Goal: Transaction & Acquisition: Obtain resource

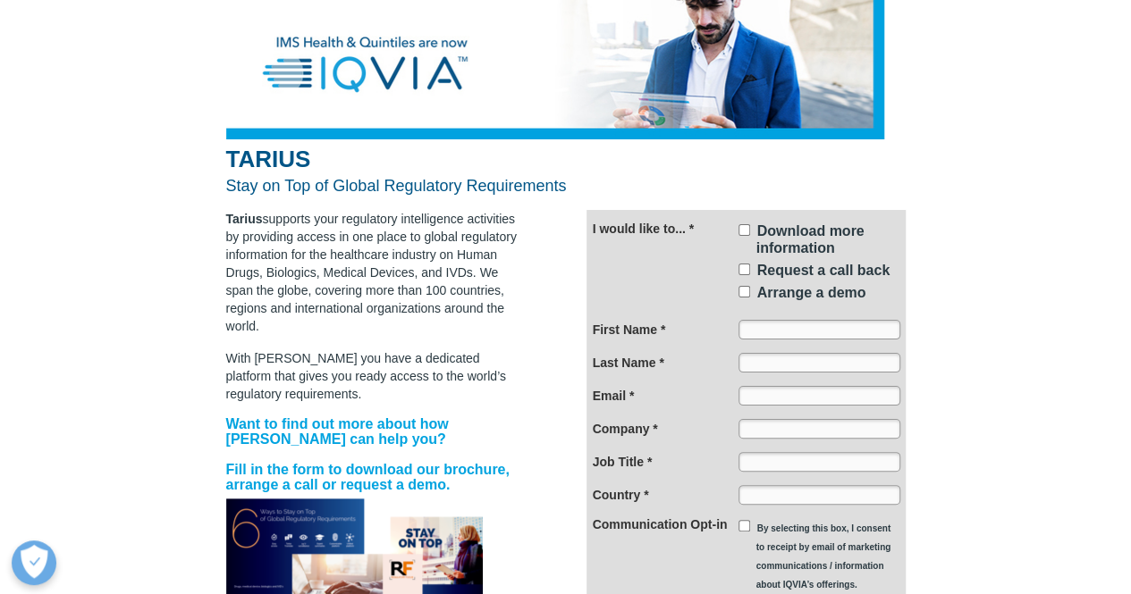
click at [760, 230] on span "Download more information" at bounding box center [810, 239] width 108 height 32
click at [750, 230] on input "Download more information" at bounding box center [744, 230] width 12 height 12
checkbox input "true"
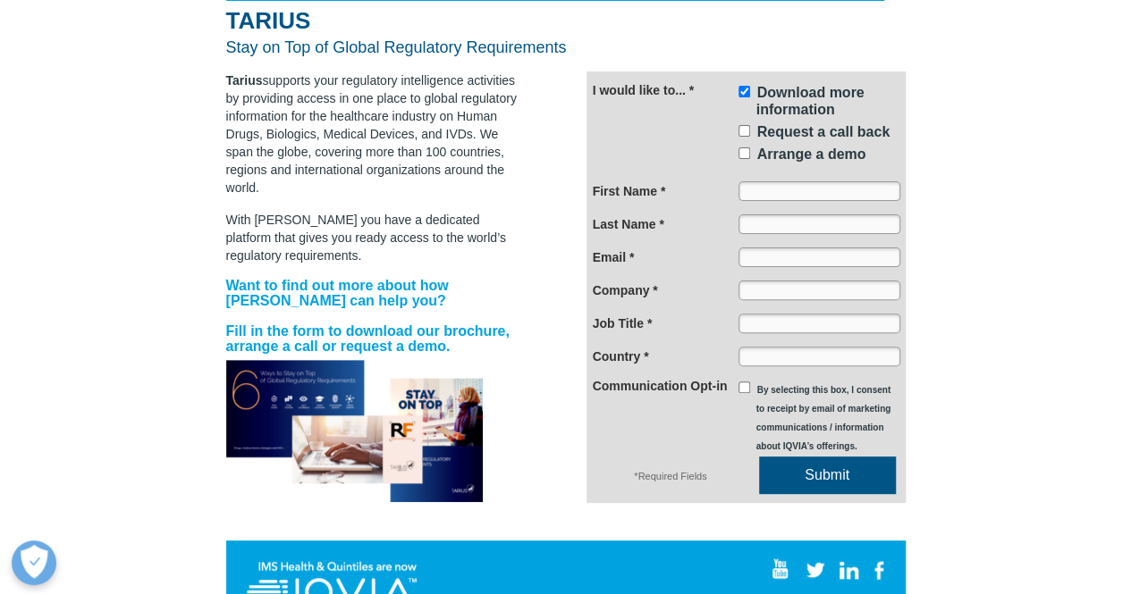
scroll to position [139, 0]
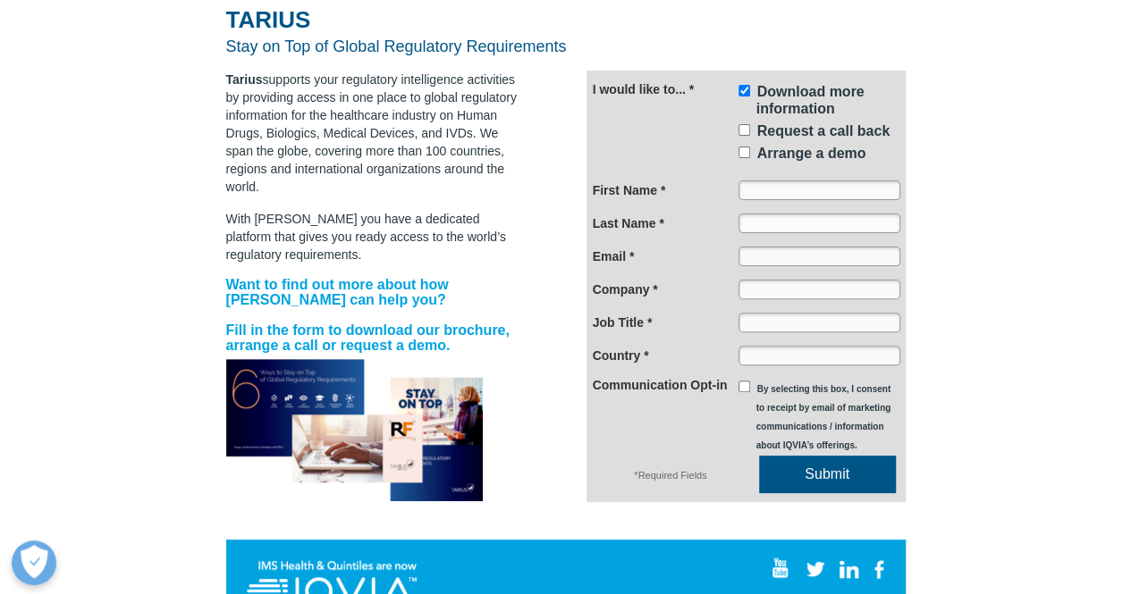
click at [797, 181] on input "First Name *" at bounding box center [819, 191] width 162 height 20
type input "othmane"
type input "Benkirane"
type input "[EMAIL_ADDRESS][DOMAIN_NAME]"
type input "France"
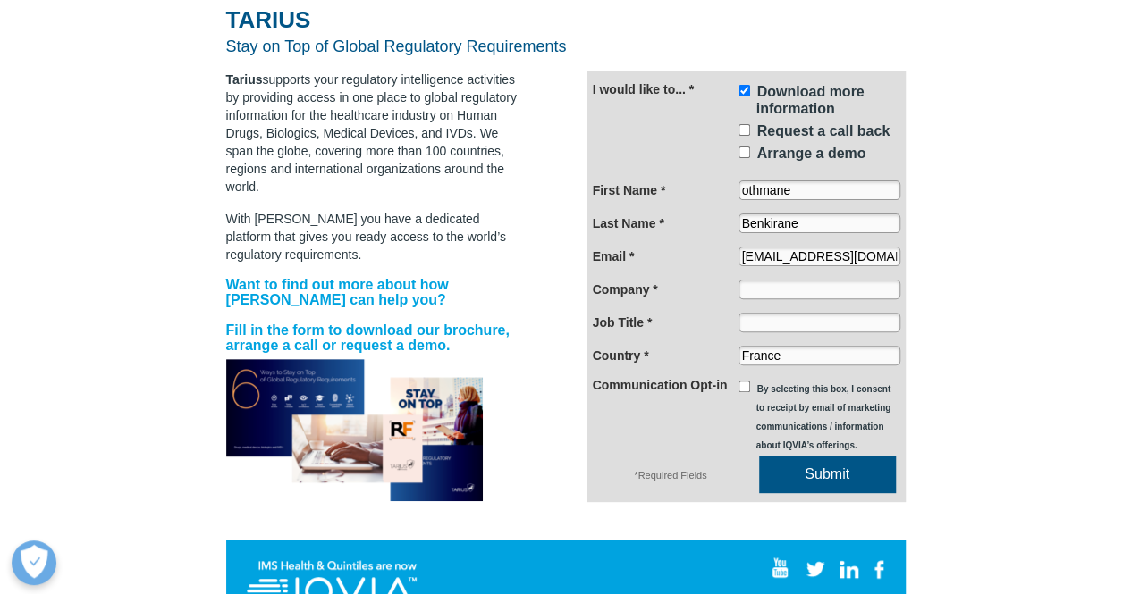
click at [803, 289] on input "Company *" at bounding box center [819, 290] width 162 height 20
type input "Monsieur"
click at [797, 332] on input "Job Title *" at bounding box center [819, 323] width 162 height 20
type input "Tester"
click at [809, 192] on input "othmane" at bounding box center [819, 191] width 162 height 20
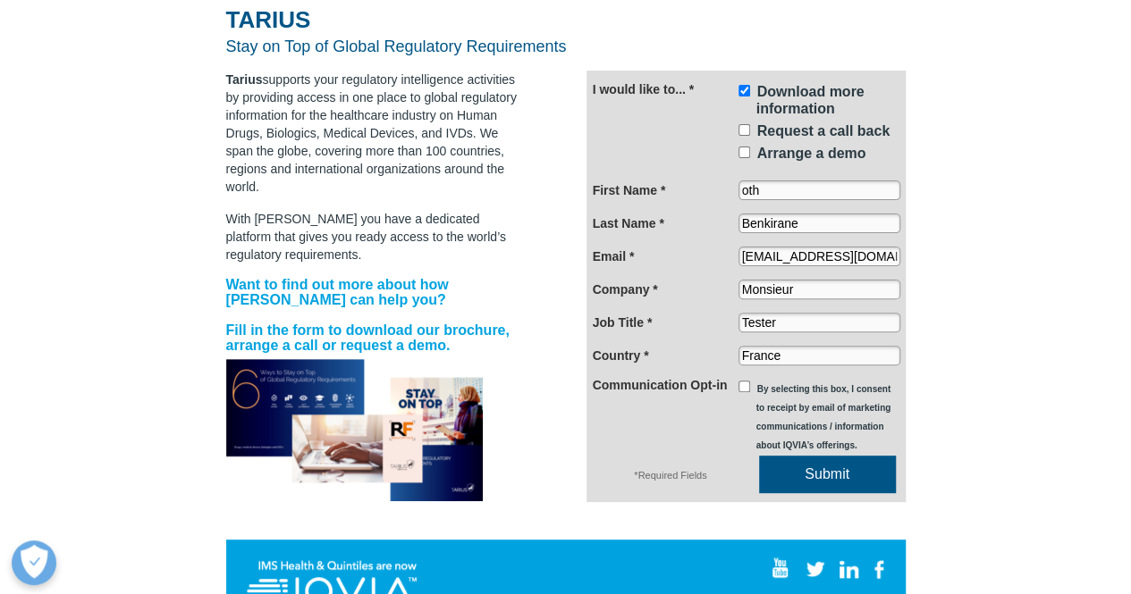
type input "oth"
drag, startPoint x: 777, startPoint y: 220, endPoint x: 858, endPoint y: 206, distance: 82.6
click at [858, 206] on div "I would like to... * Download more information Request a call back Arrange a de…" at bounding box center [745, 287] width 319 height 432
type input "Benk"
click at [783, 473] on span "Submit" at bounding box center [827, 474] width 137 height 17
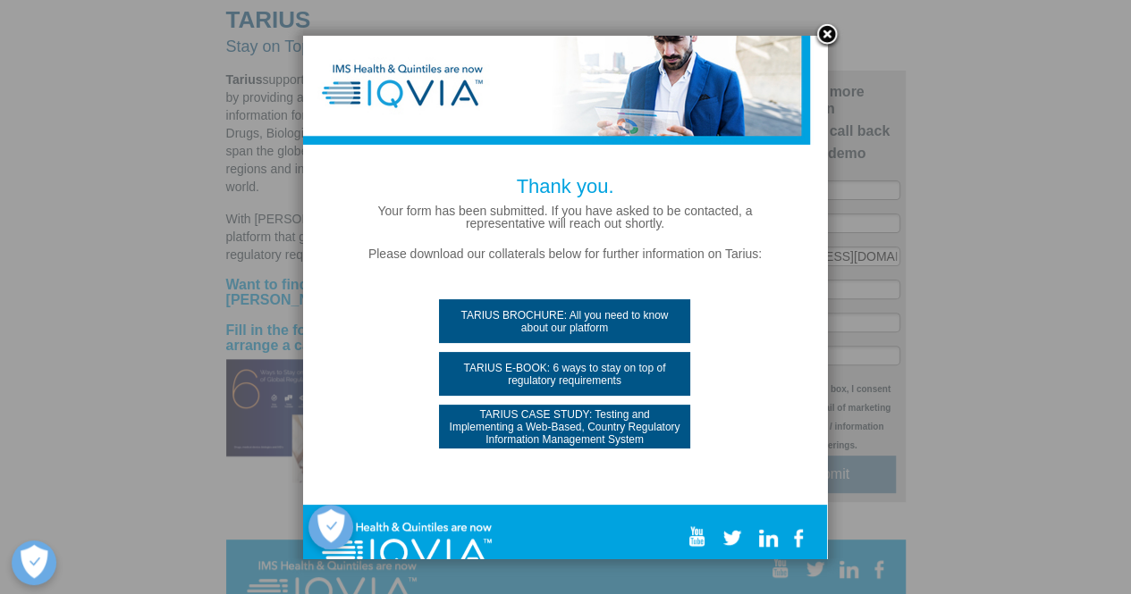
scroll to position [0, 0]
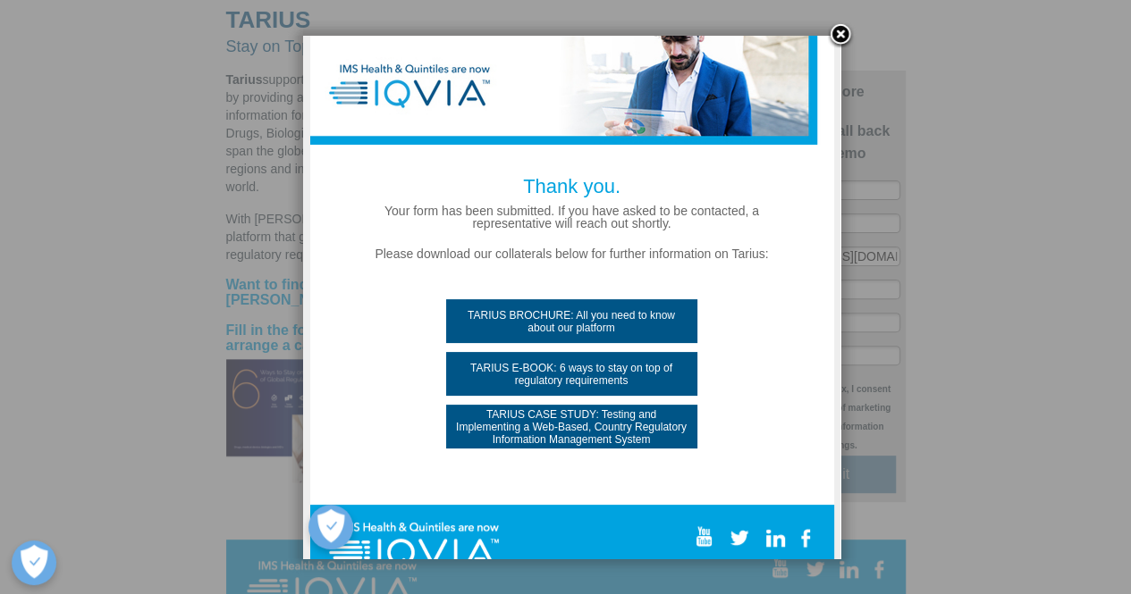
click at [617, 324] on span "TARIUS BROCHURE: All you need to know about our platform" at bounding box center [571, 321] width 251 height 25
